Goal: Information Seeking & Learning: Learn about a topic

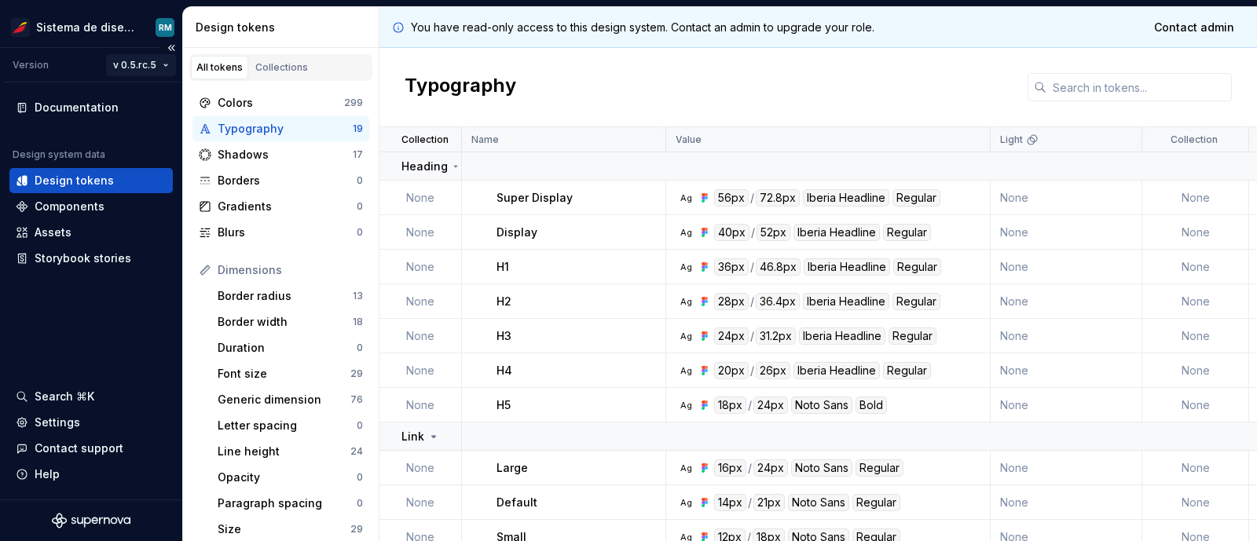
click at [160, 68] on html "Sistema de diseño Iberia RM Version v 0.5.rc.5 Documentation Design system data…" at bounding box center [628, 270] width 1257 height 541
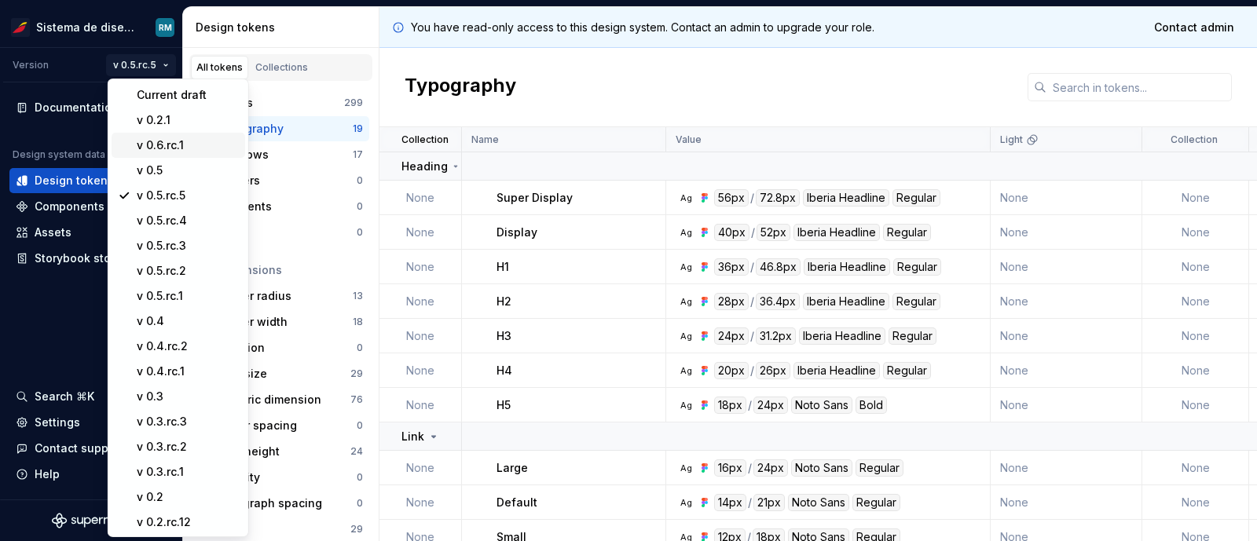
click at [169, 145] on div "v 0.6.rc.1" at bounding box center [188, 146] width 102 height 16
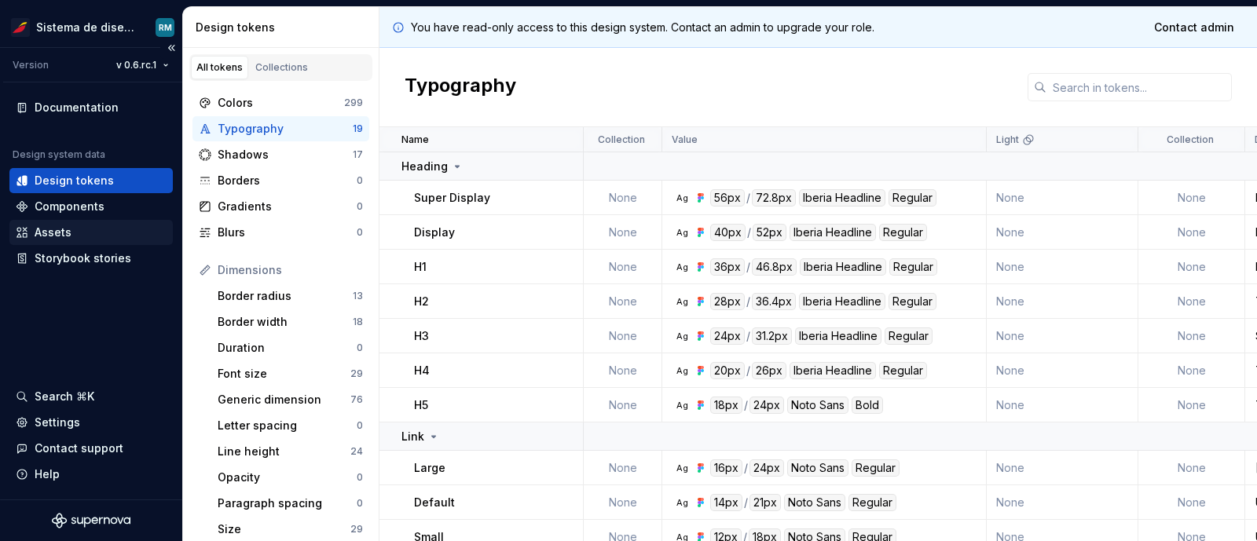
click at [60, 232] on div "Assets" at bounding box center [53, 233] width 37 height 16
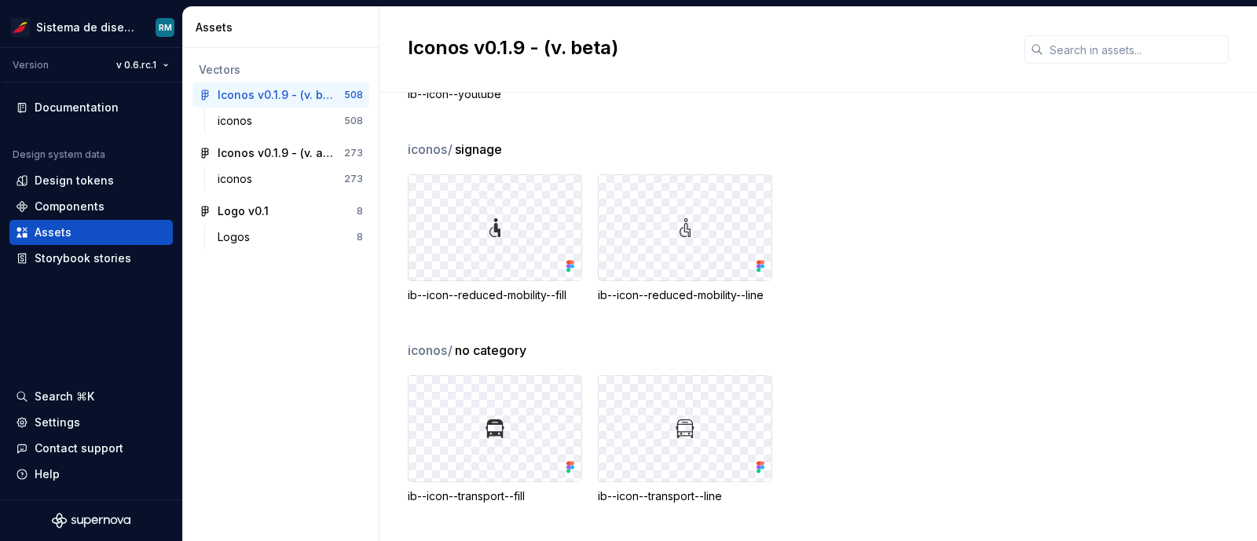
scroll to position [19954, 0]
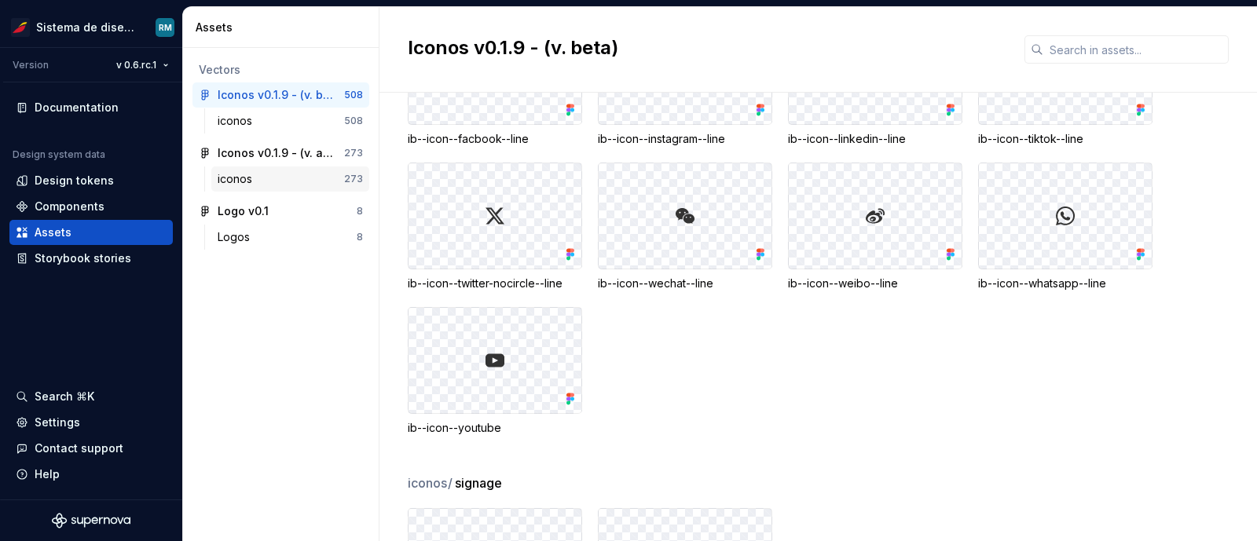
click at [281, 173] on div "iconos" at bounding box center [281, 179] width 127 height 16
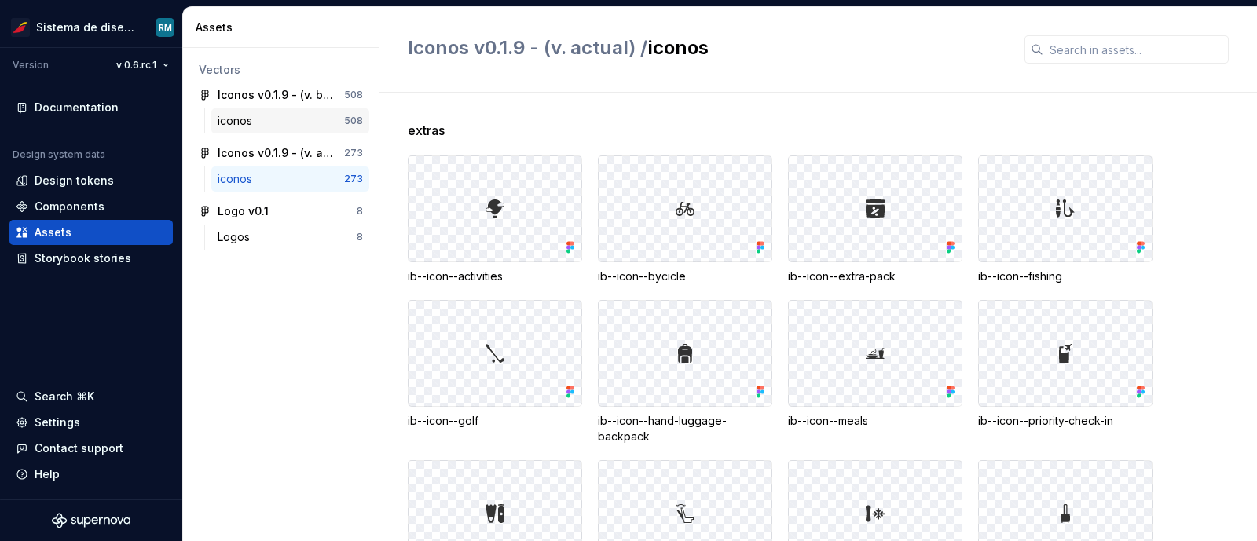
click at [253, 115] on div "iconos" at bounding box center [238, 121] width 41 height 16
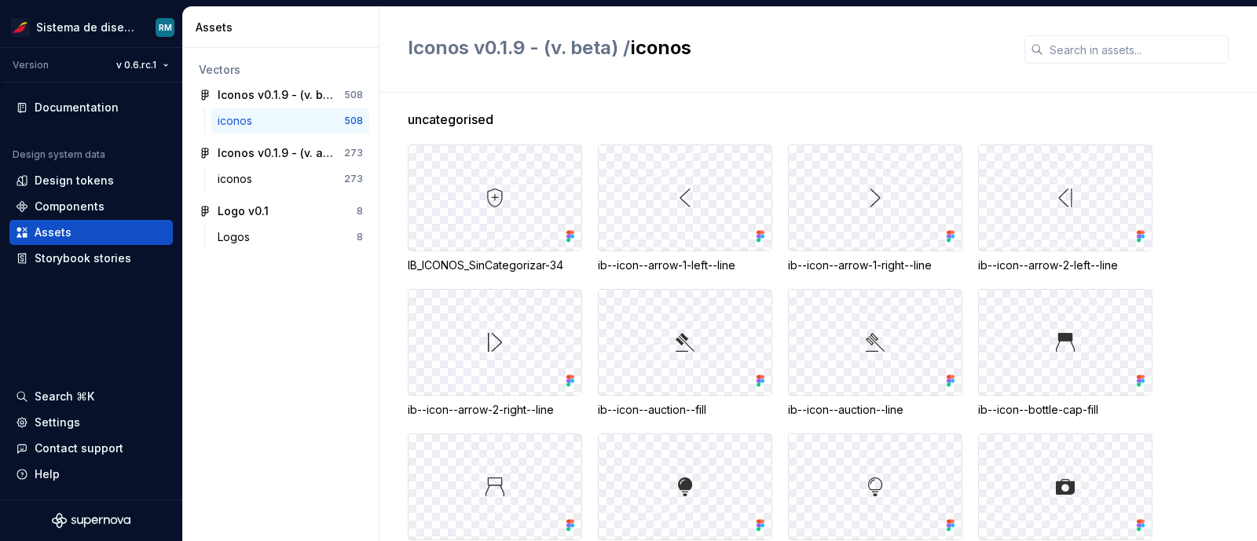
scroll to position [1, 0]
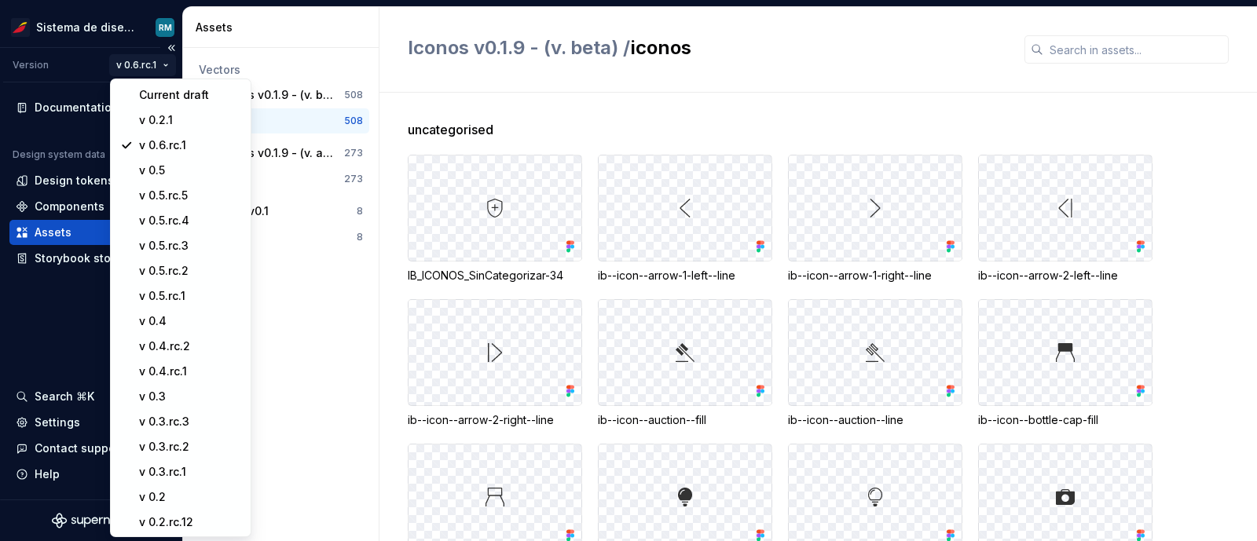
click at [155, 61] on html "Sistema de diseño Iberia RM Version v 0.6.rc.1 Documentation Design system data…" at bounding box center [628, 270] width 1257 height 541
click at [158, 165] on div "v 0.5" at bounding box center [190, 171] width 102 height 16
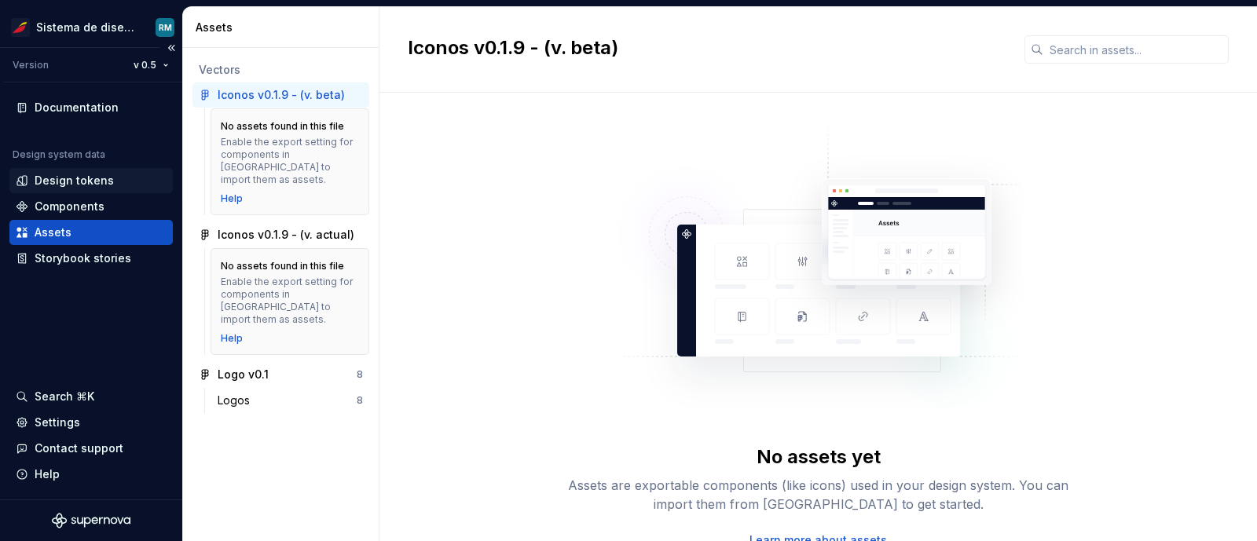
click at [72, 173] on div "Design tokens" at bounding box center [74, 181] width 79 height 16
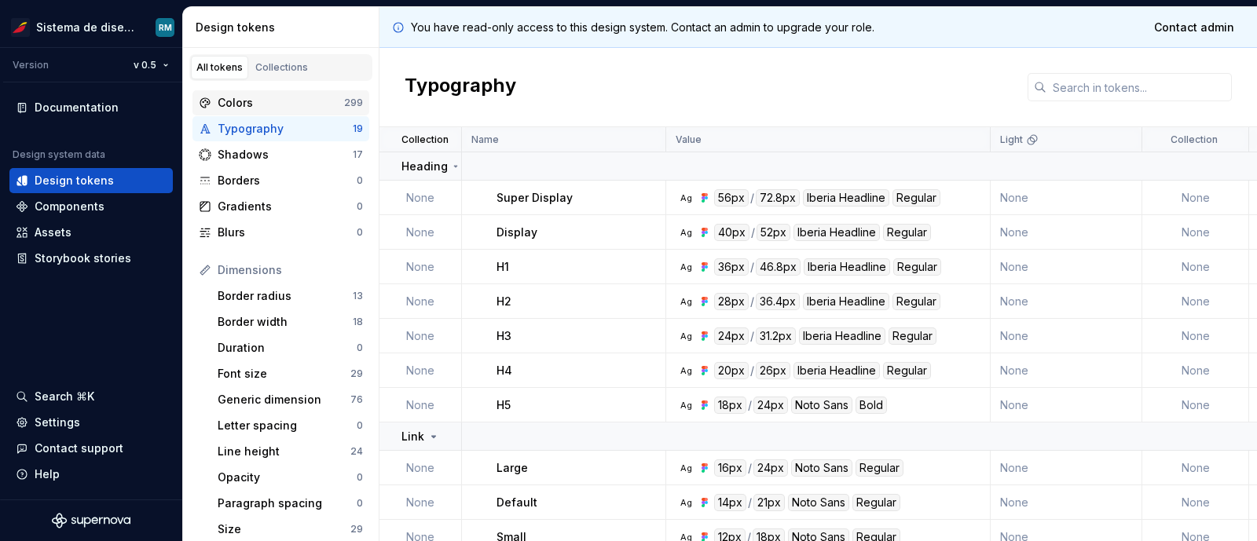
click at [240, 100] on div "Colors" at bounding box center [281, 103] width 127 height 16
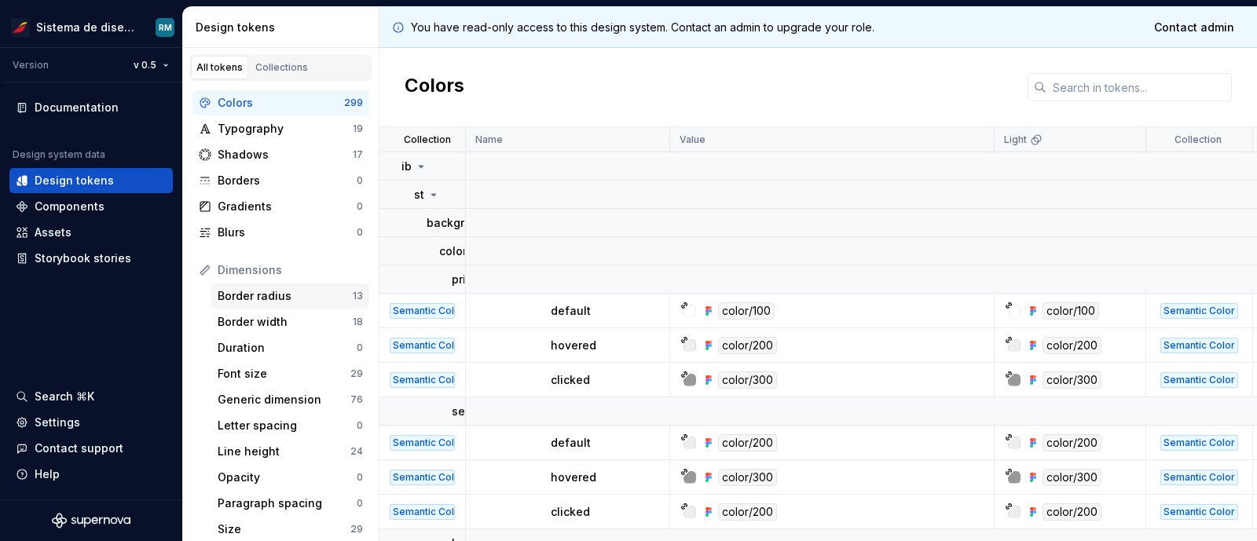
click at [270, 290] on div "Border radius" at bounding box center [285, 296] width 135 height 16
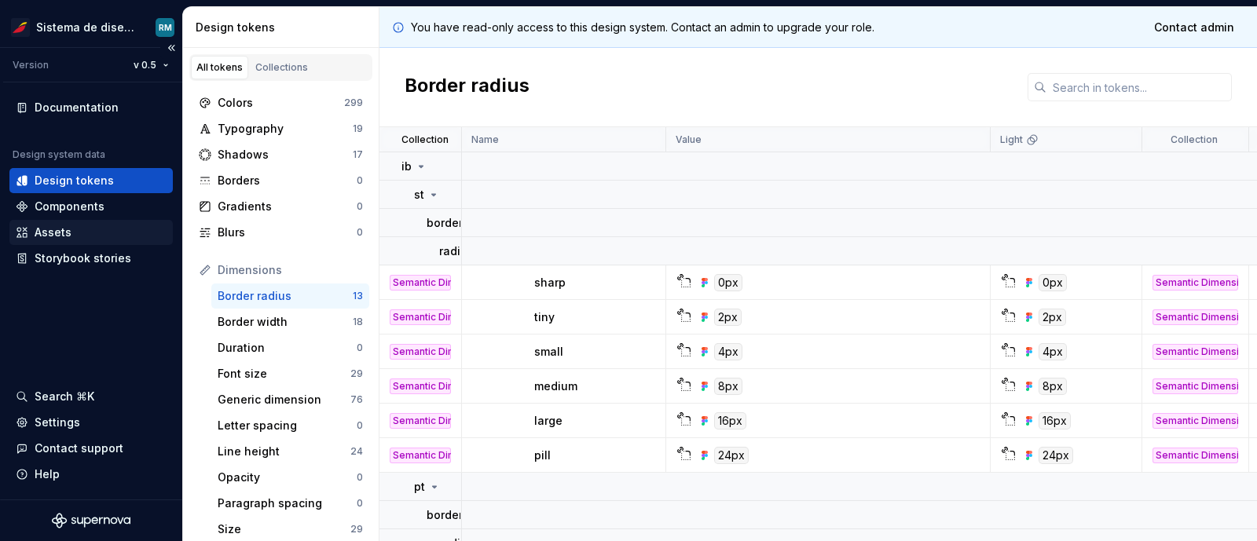
click at [70, 230] on div "Assets" at bounding box center [53, 233] width 37 height 16
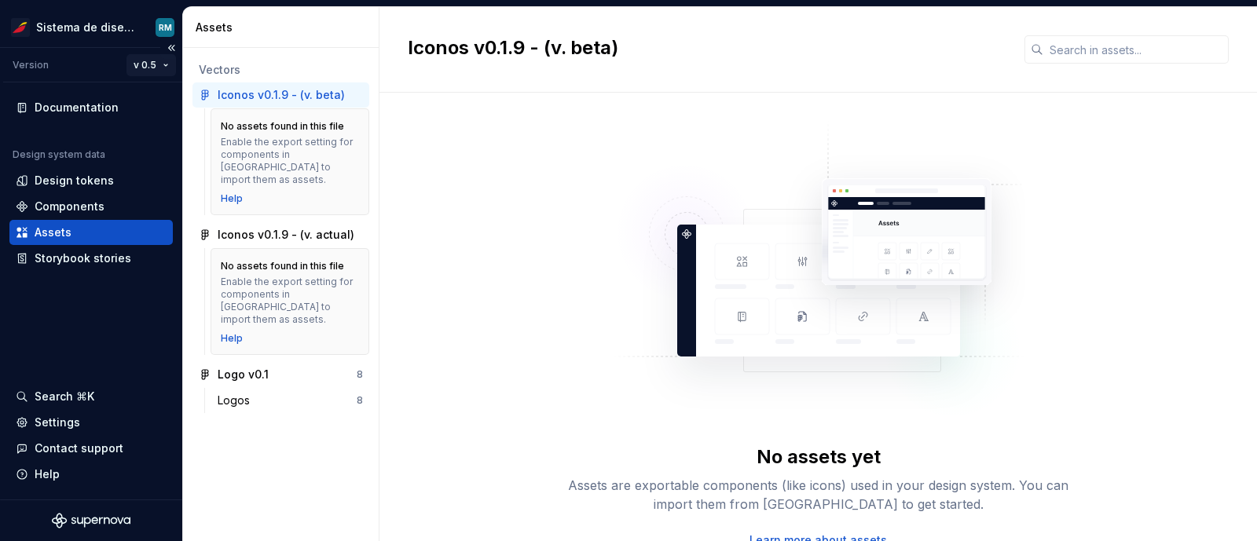
click at [151, 64] on html "Sistema de diseño Iberia RM Version v 0.5 Documentation Design system data Desi…" at bounding box center [628, 270] width 1257 height 541
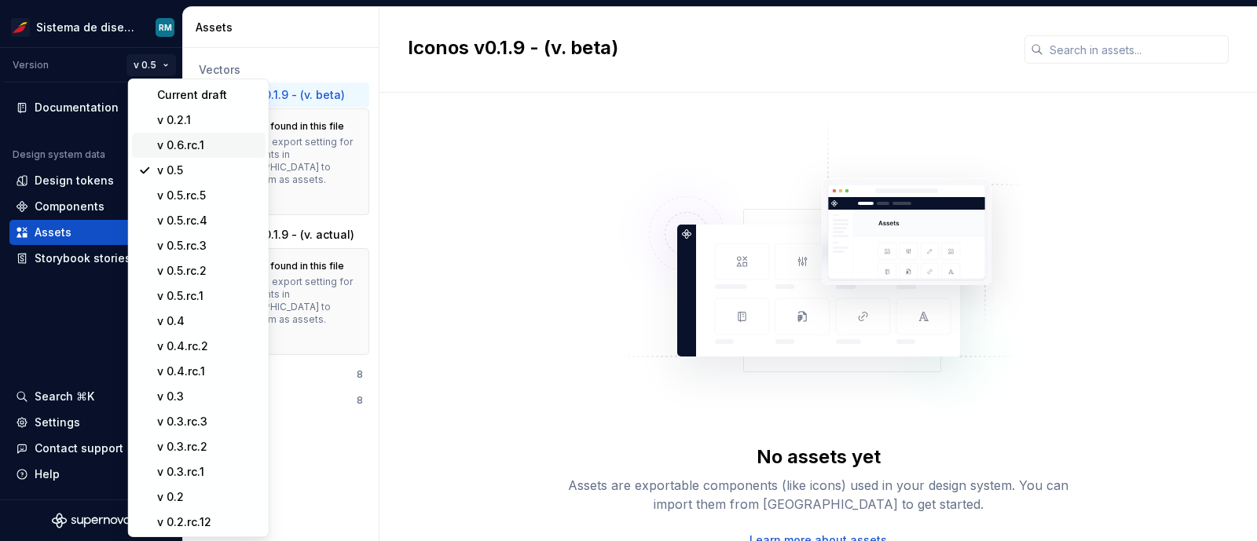
click at [192, 142] on div "v 0.6.rc.1" at bounding box center [208, 146] width 102 height 16
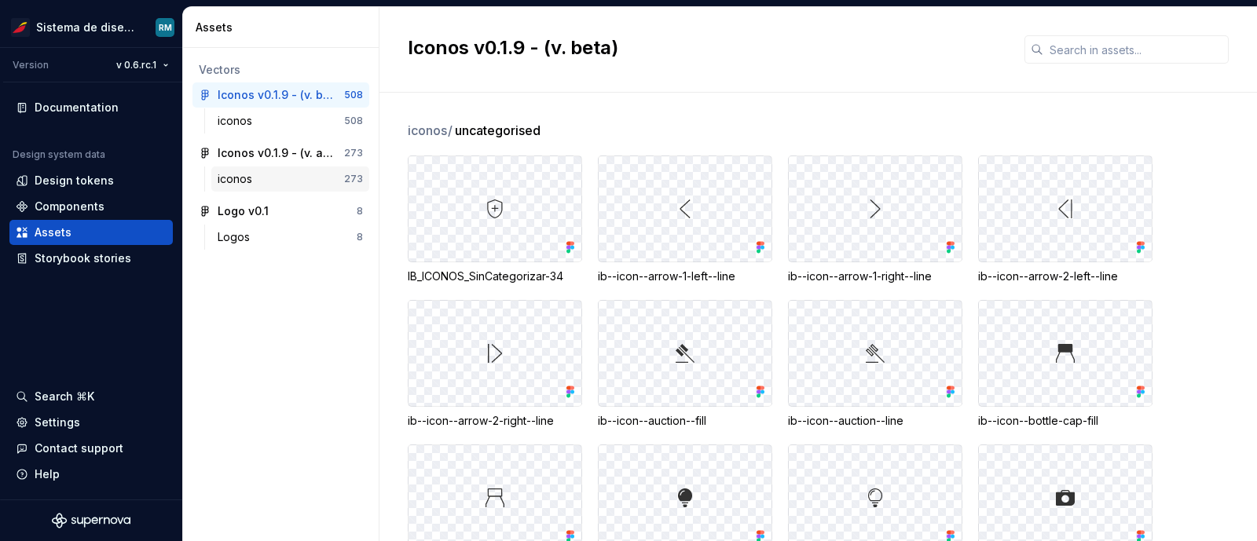
click at [260, 173] on div "iconos" at bounding box center [281, 179] width 127 height 16
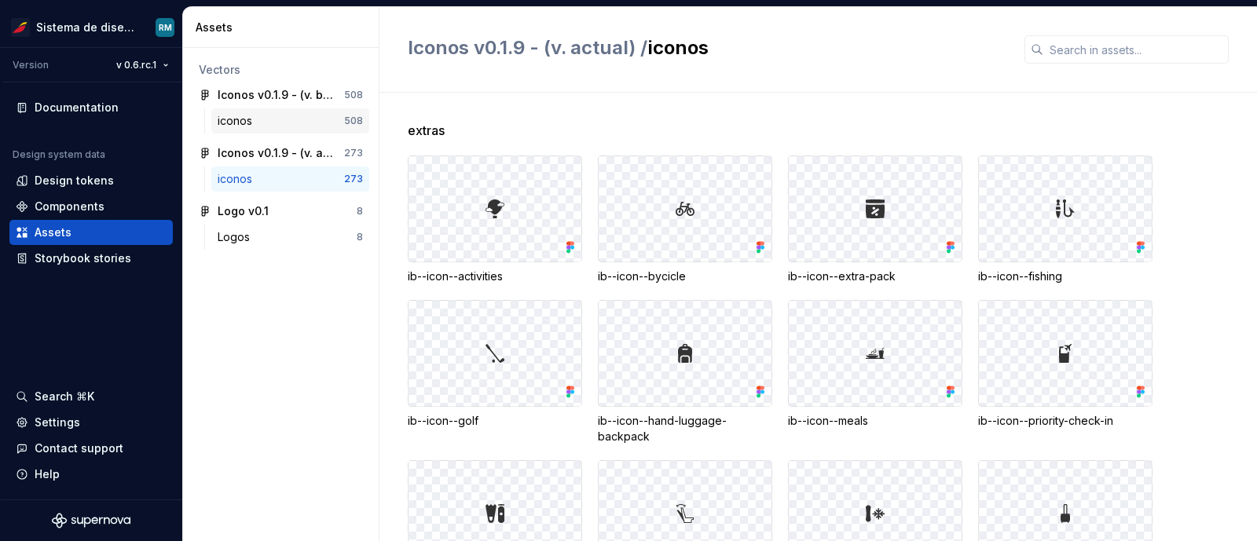
click at [306, 120] on div "iconos" at bounding box center [281, 121] width 127 height 16
